Goal: Task Accomplishment & Management: Complete application form

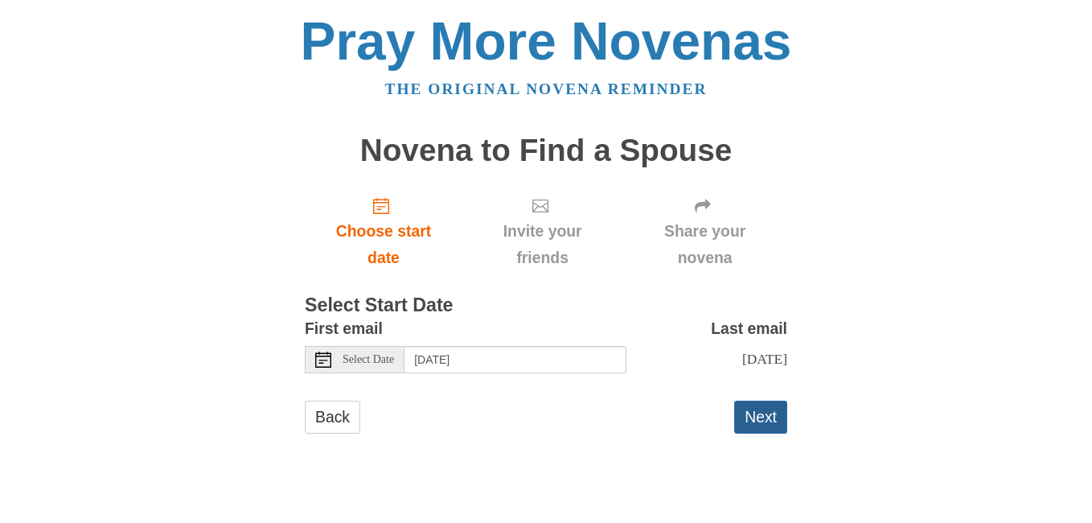
click at [744, 409] on button "Next" at bounding box center [760, 416] width 53 height 33
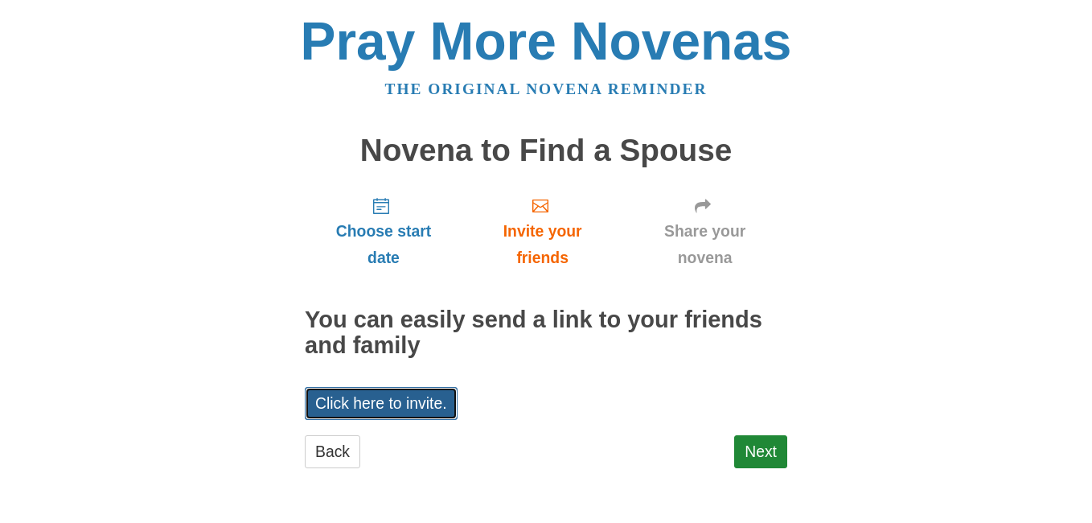
click at [430, 400] on link "Click here to invite." at bounding box center [381, 403] width 153 height 33
click at [753, 449] on link "Next" at bounding box center [760, 451] width 53 height 33
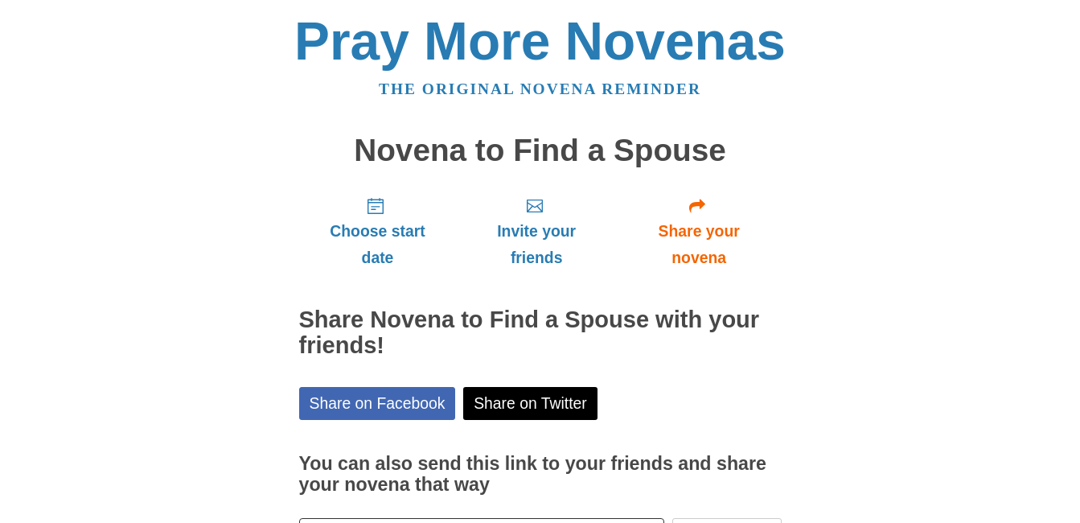
scroll to position [123, 0]
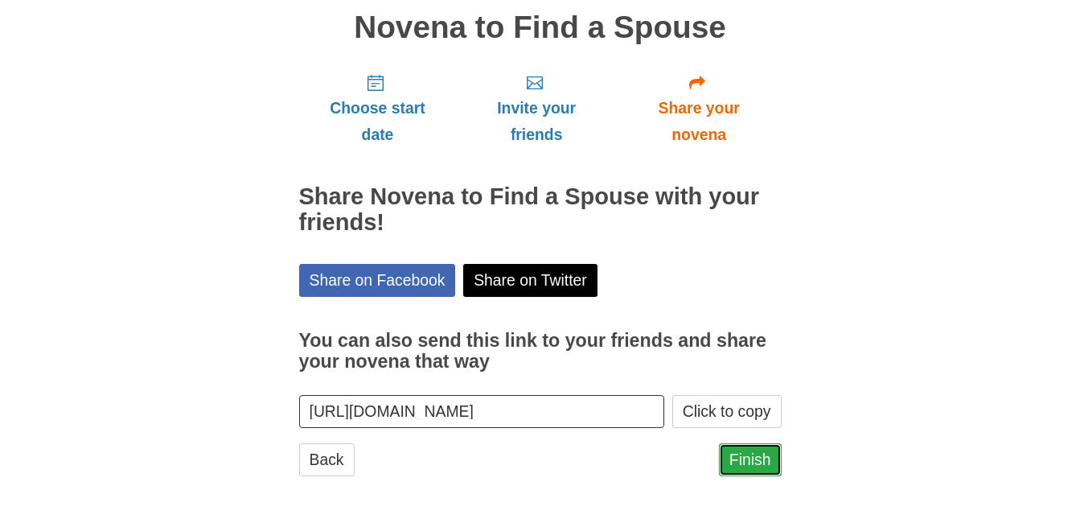
click at [776, 466] on link "Finish" at bounding box center [750, 459] width 63 height 33
